Goal: Find specific page/section: Find specific page/section

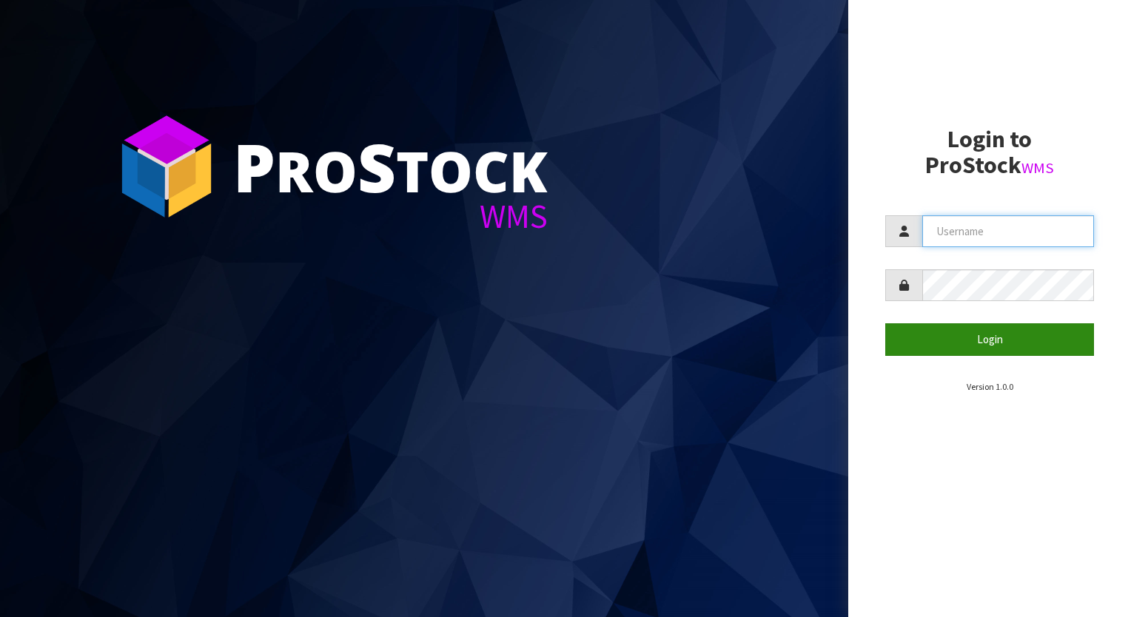
type input "aquacooler"
click at [990, 341] on button "Login" at bounding box center [989, 339] width 209 height 32
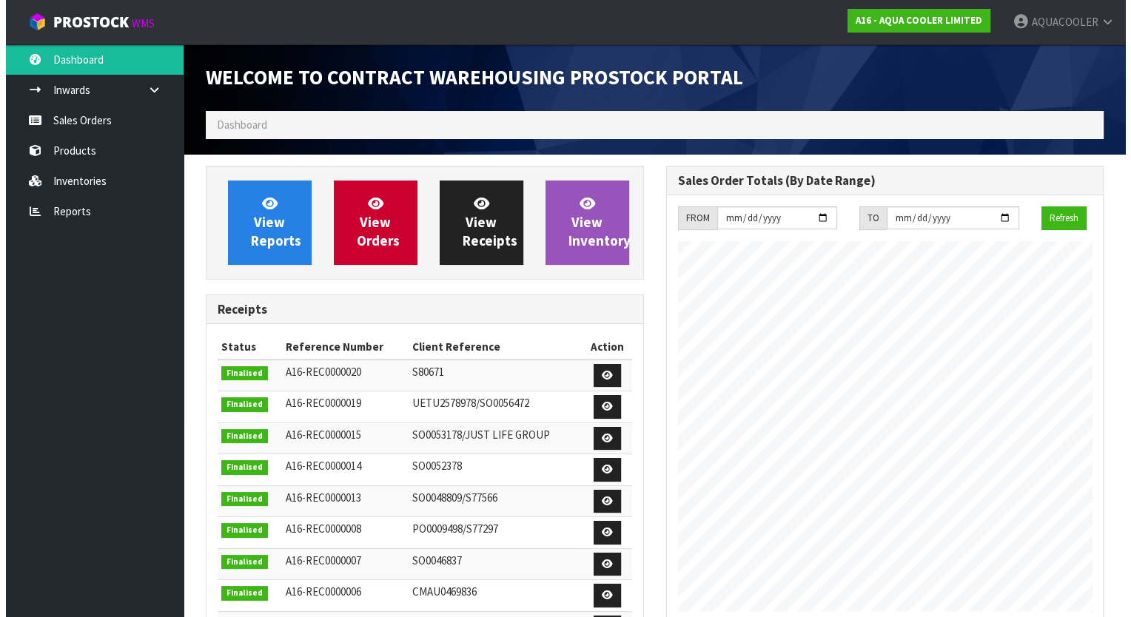
scroll to position [738, 460]
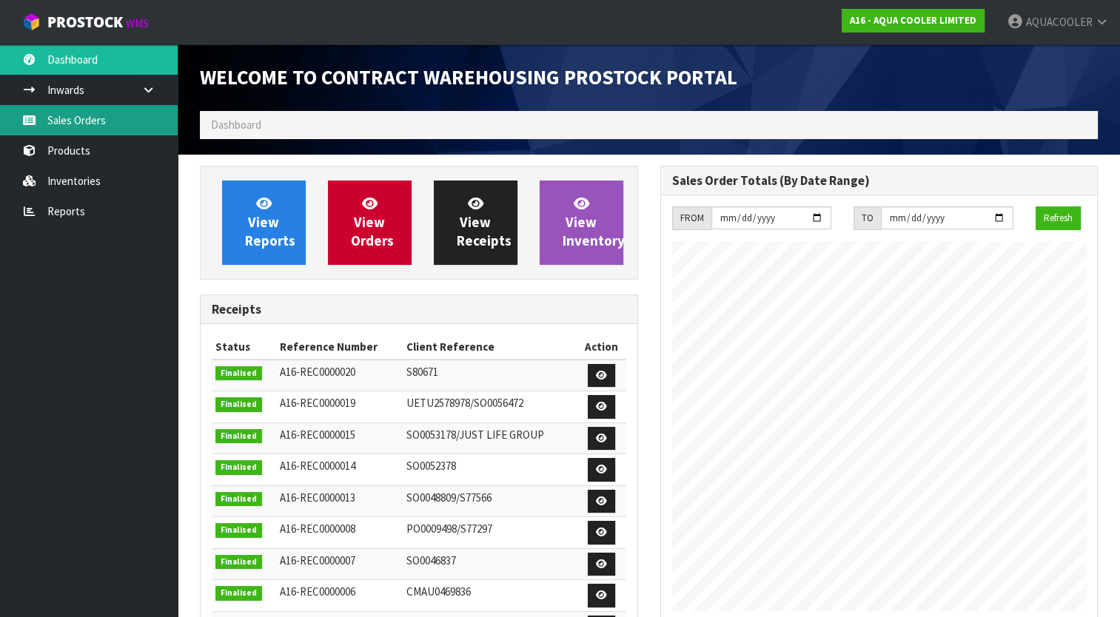
click at [84, 121] on link "Sales Orders" at bounding box center [89, 120] width 178 height 30
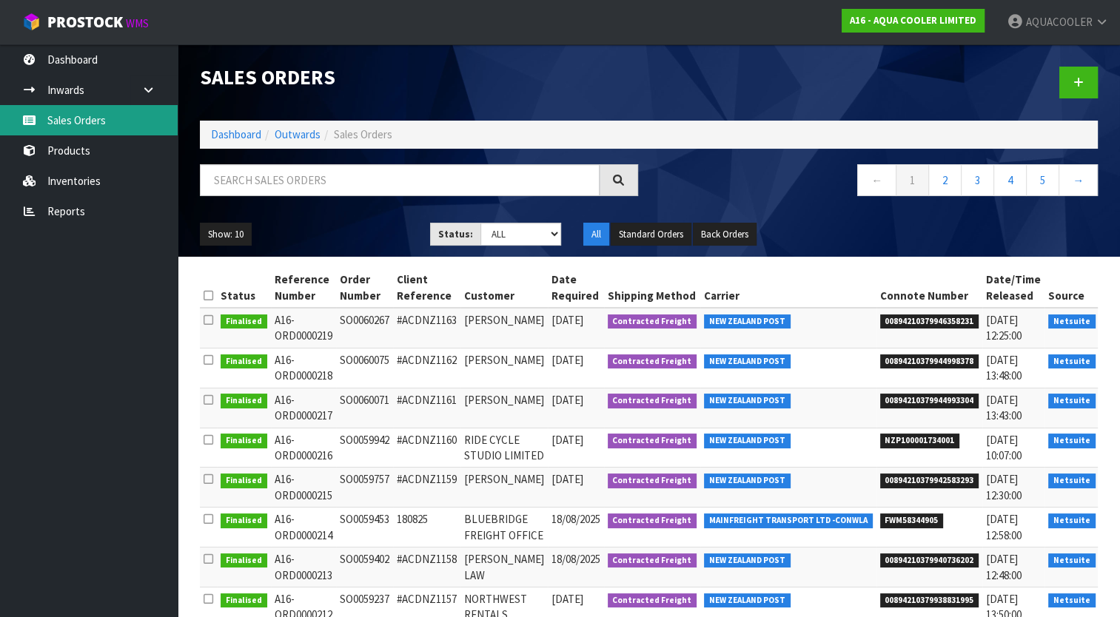
click at [76, 117] on link "Sales Orders" at bounding box center [89, 120] width 178 height 30
click at [253, 175] on input "text" at bounding box center [400, 180] width 400 height 32
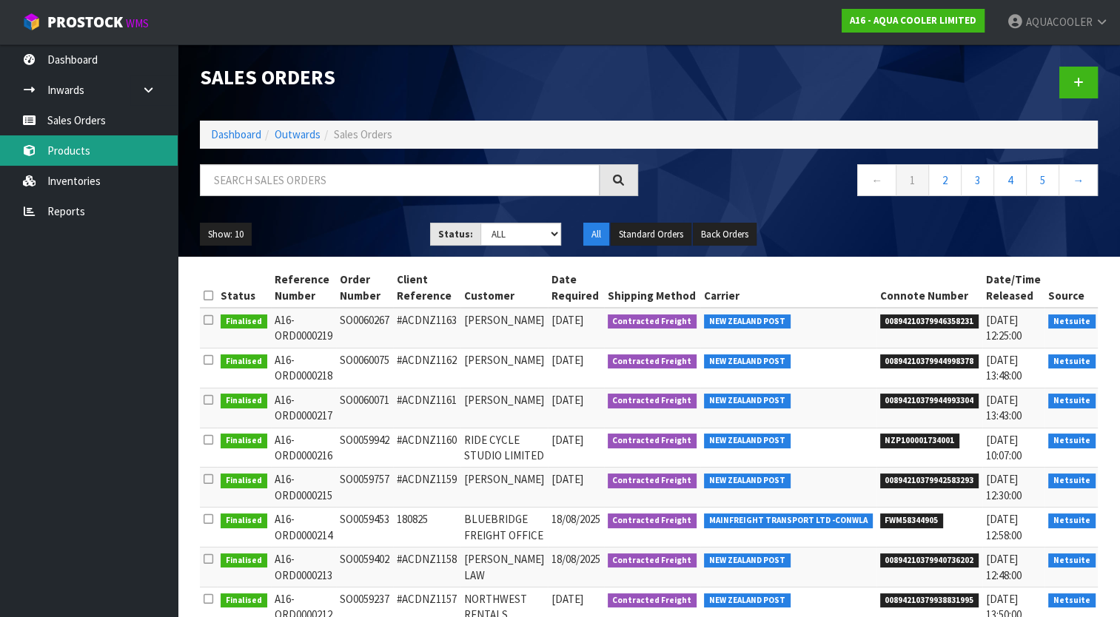
click at [85, 147] on link "Products" at bounding box center [89, 150] width 178 height 30
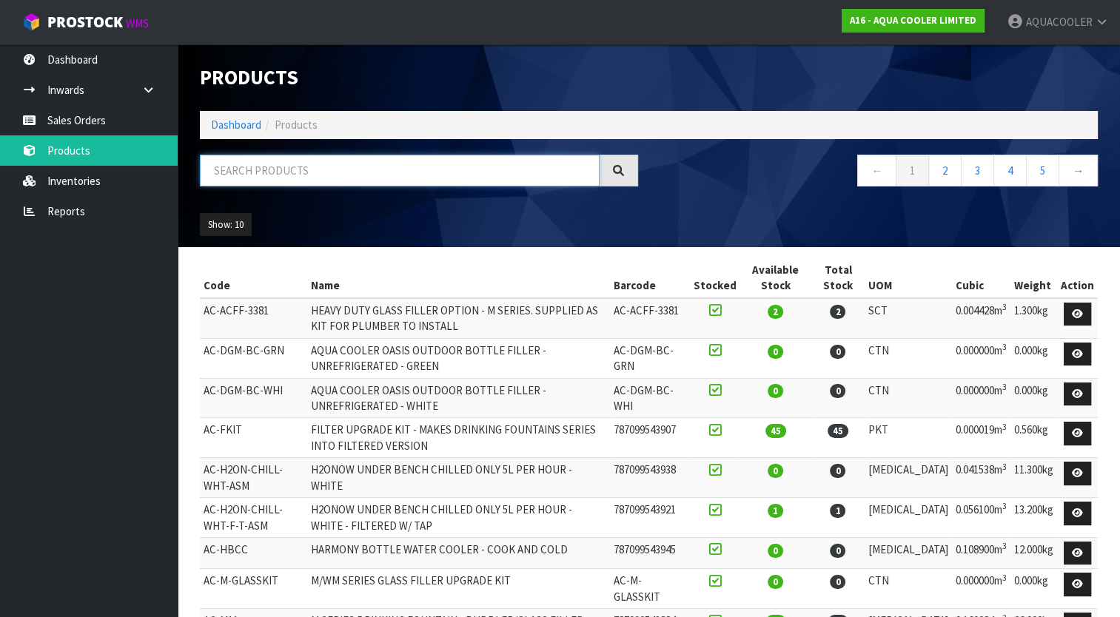
click at [244, 170] on input "text" at bounding box center [400, 171] width 400 height 32
paste input "AC-PV8SBFY"
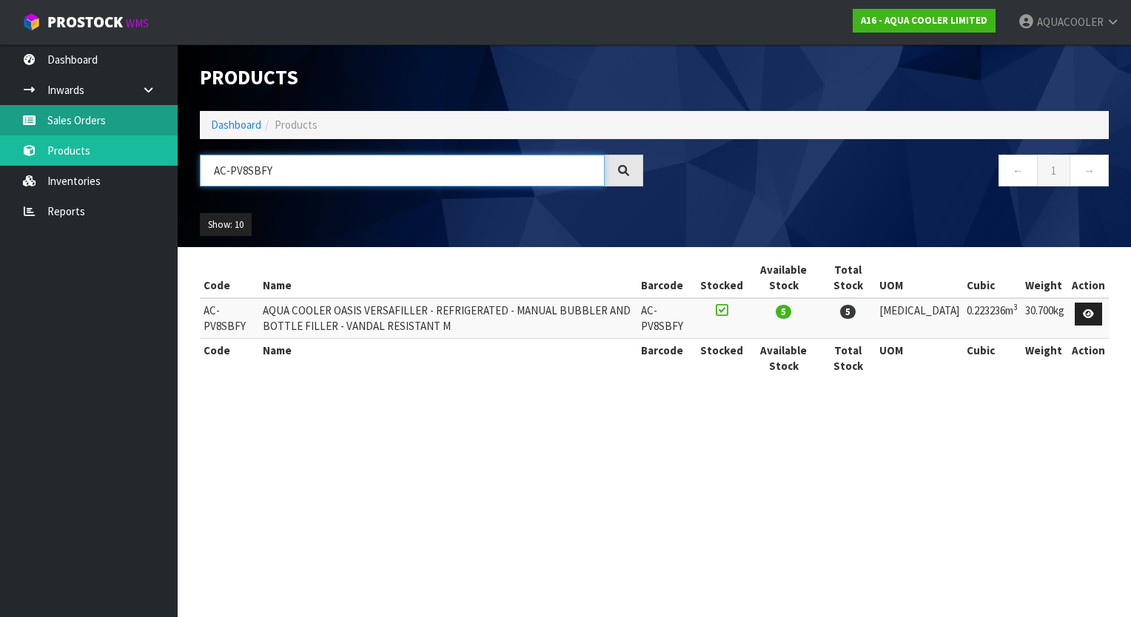
type input "AC-PV8SBFY"
click at [80, 119] on link "Sales Orders" at bounding box center [89, 120] width 178 height 30
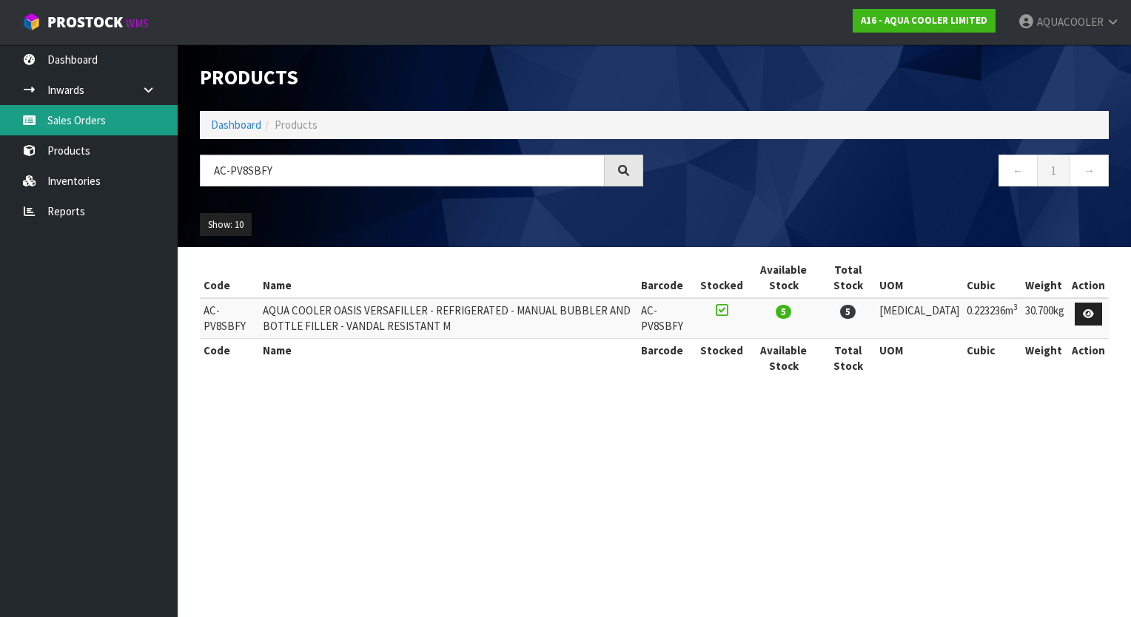
click at [76, 120] on link "Sales Orders" at bounding box center [89, 120] width 178 height 30
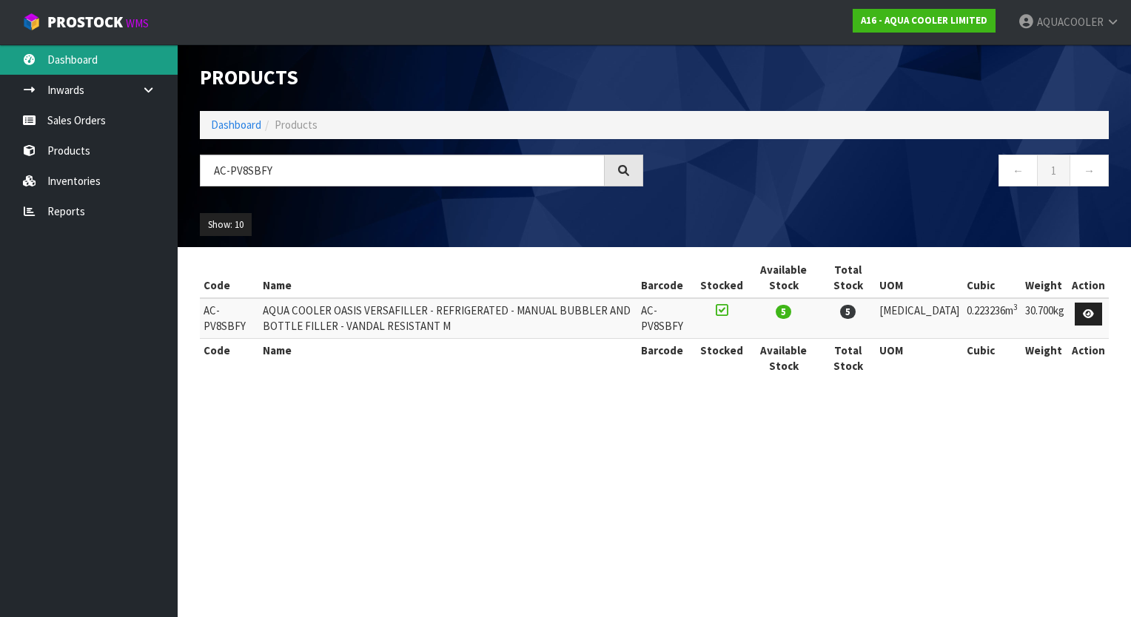
click at [73, 51] on link "Dashboard" at bounding box center [89, 59] width 178 height 30
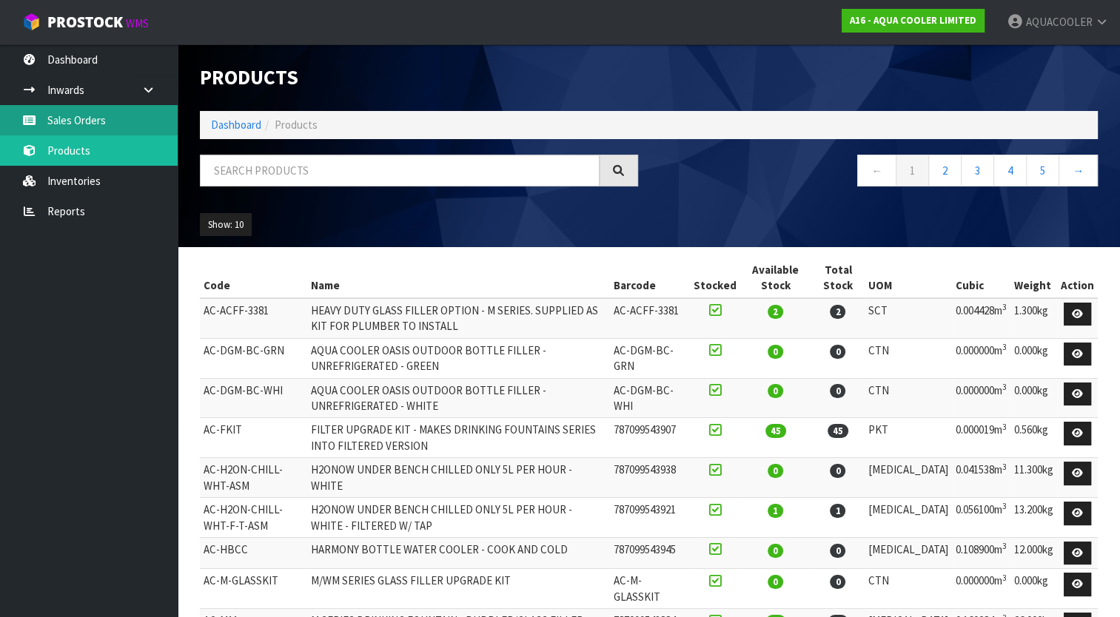
click at [95, 114] on link "Sales Orders" at bounding box center [89, 120] width 178 height 30
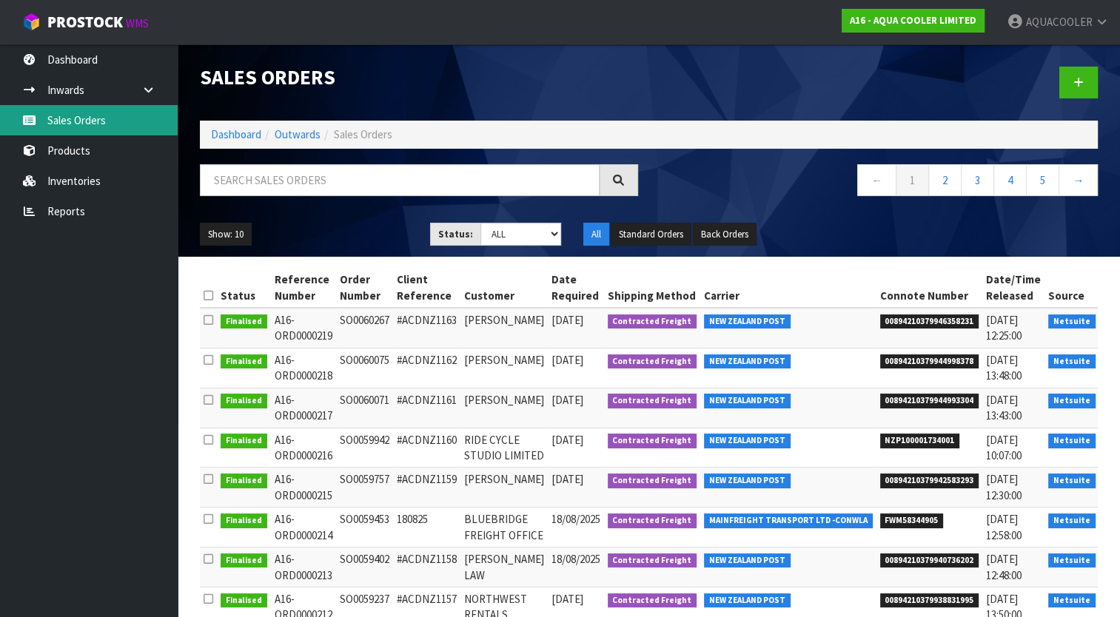
click at [68, 118] on link "Sales Orders" at bounding box center [89, 120] width 178 height 30
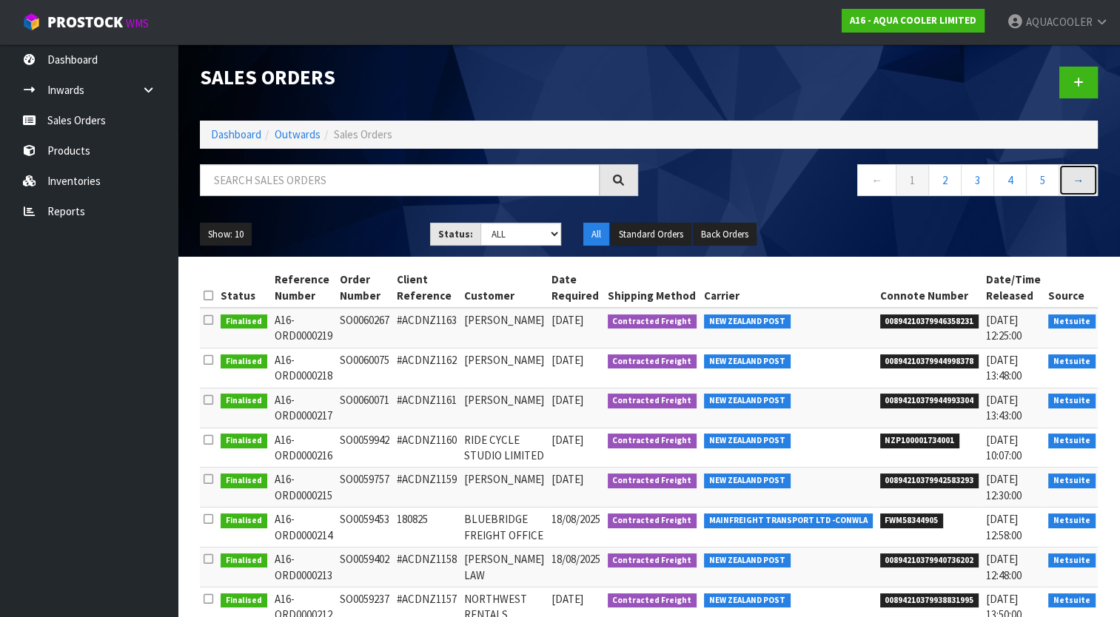
click at [1081, 177] on link "→" at bounding box center [1077, 180] width 39 height 32
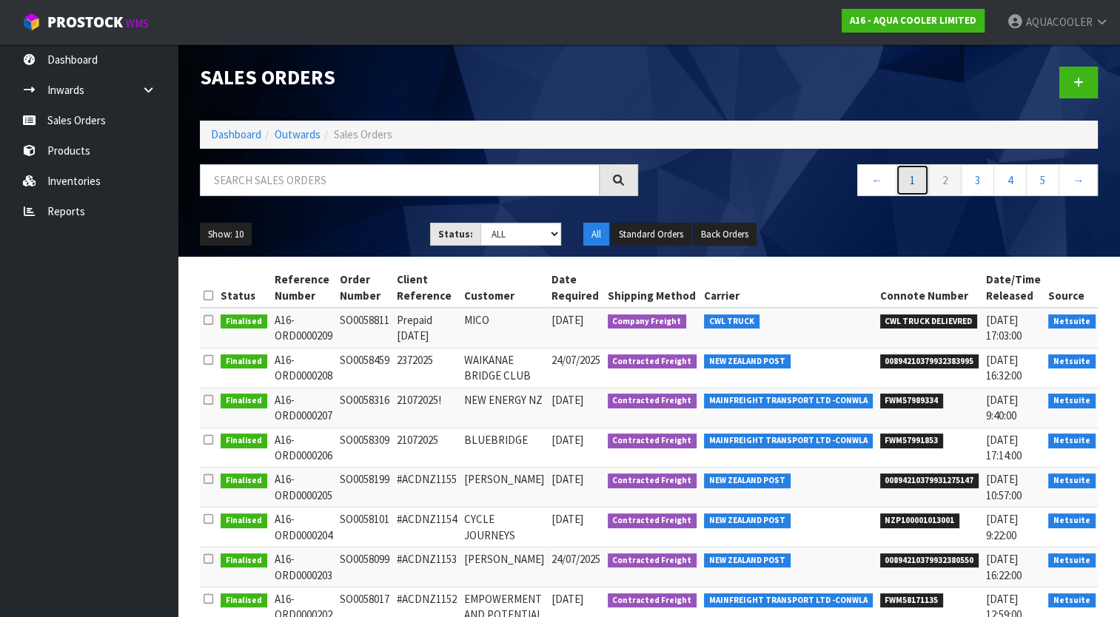
click at [911, 178] on link "1" at bounding box center [911, 180] width 33 height 32
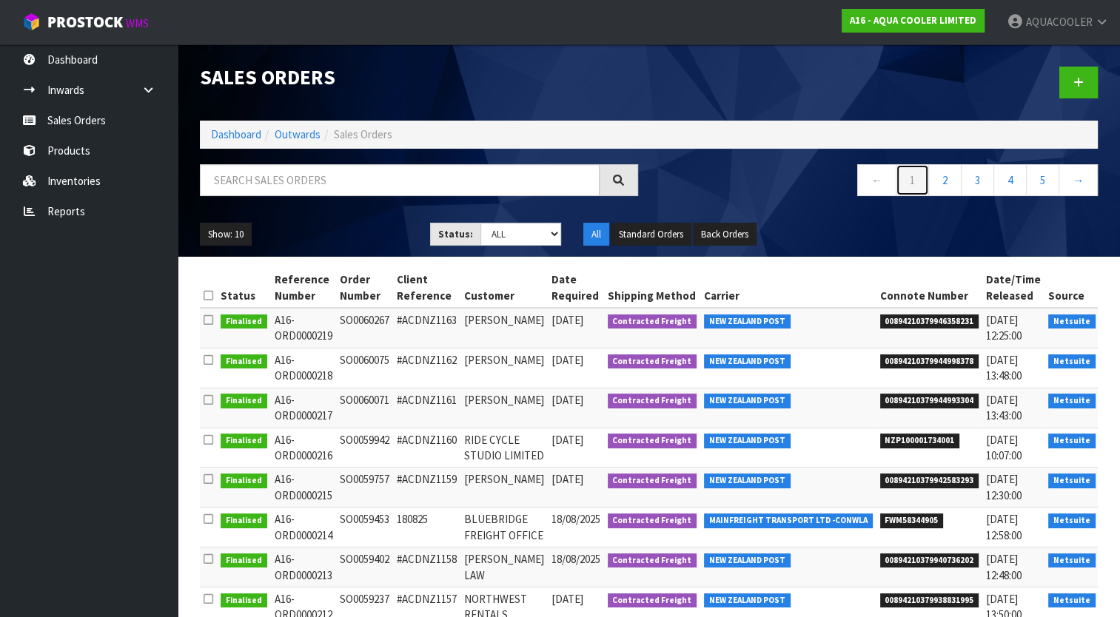
click at [915, 182] on link "1" at bounding box center [911, 180] width 33 height 32
click at [83, 115] on link "Sales Orders" at bounding box center [89, 120] width 178 height 30
click at [117, 121] on link "Sales Orders" at bounding box center [89, 120] width 178 height 30
click at [67, 154] on link "Products" at bounding box center [89, 150] width 178 height 30
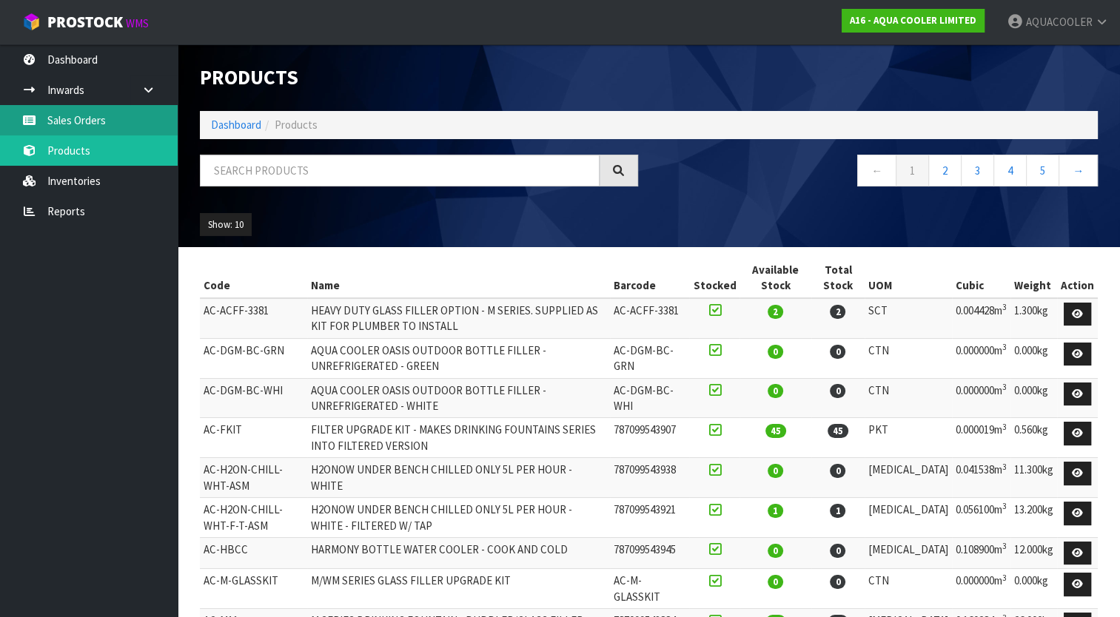
click at [78, 118] on link "Sales Orders" at bounding box center [89, 120] width 178 height 30
